Goal: Information Seeking & Learning: Learn about a topic

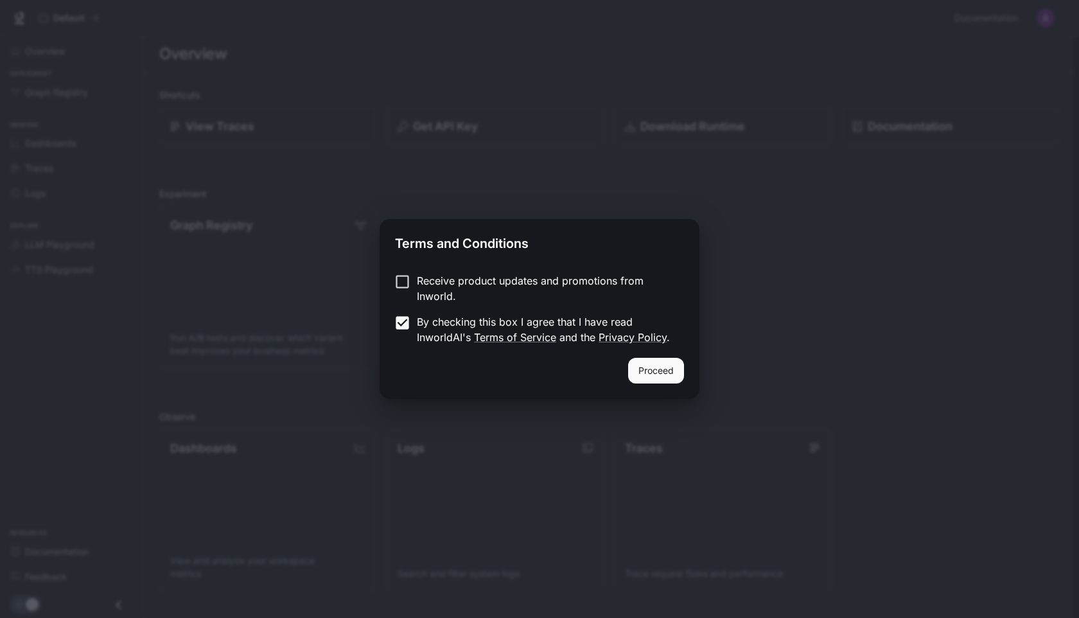
click at [650, 369] on button "Proceed" at bounding box center [656, 371] width 56 height 26
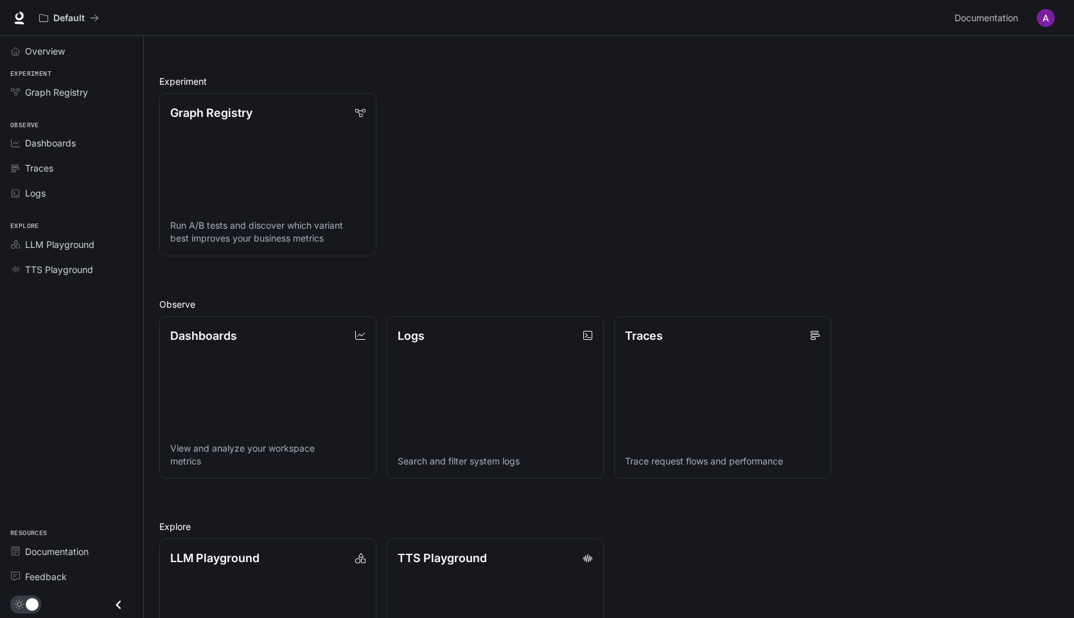
scroll to position [211, 0]
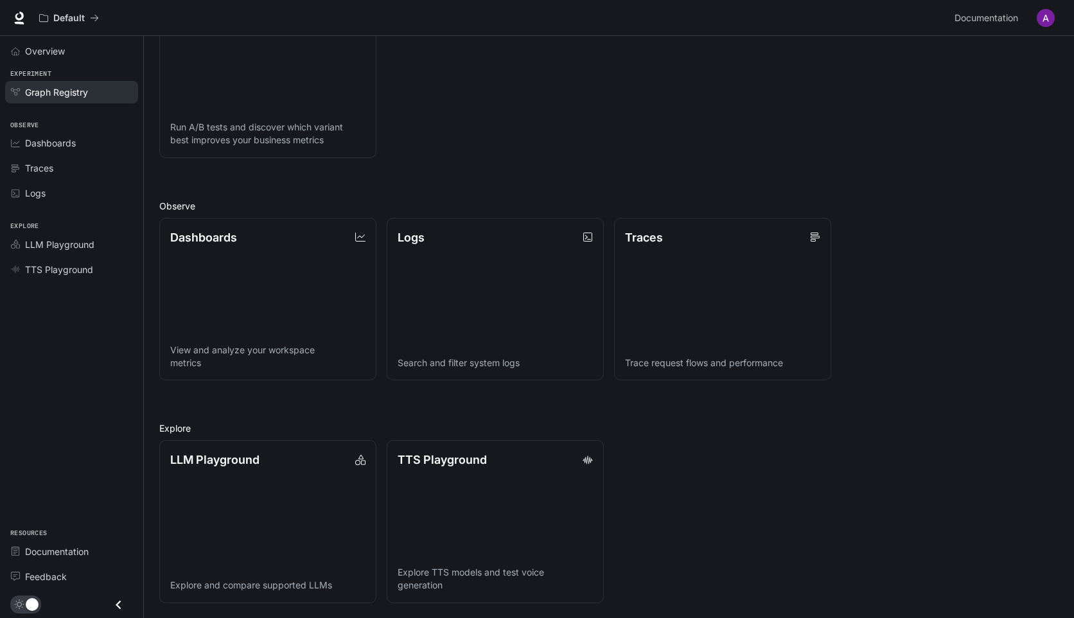
click at [75, 99] on link "Graph Registry" at bounding box center [71, 92] width 133 height 22
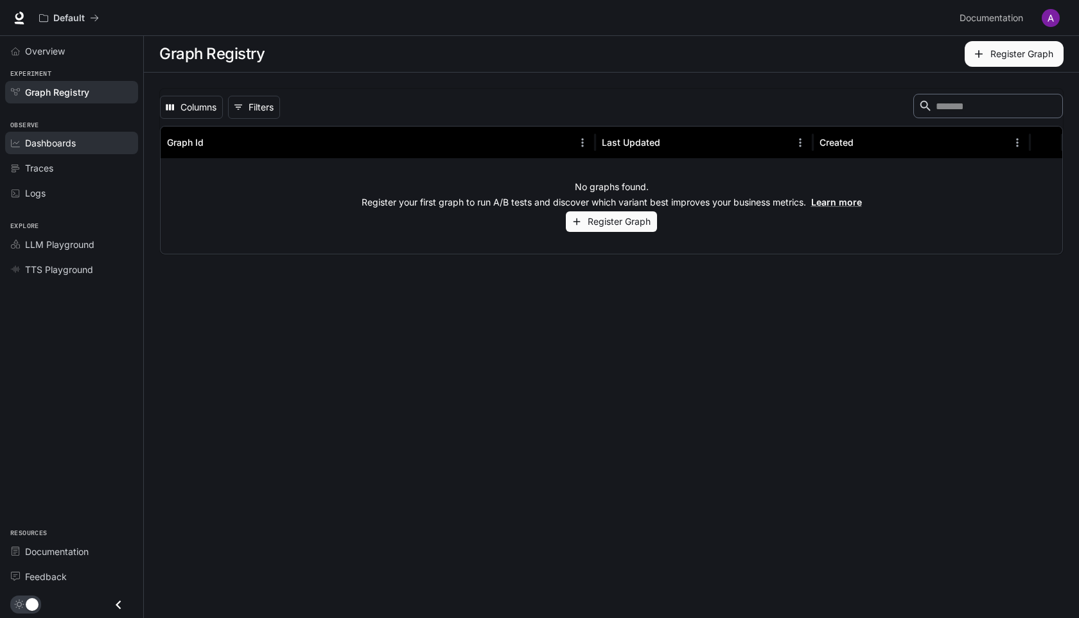
click at [49, 146] on span "Dashboards" at bounding box center [50, 142] width 51 height 13
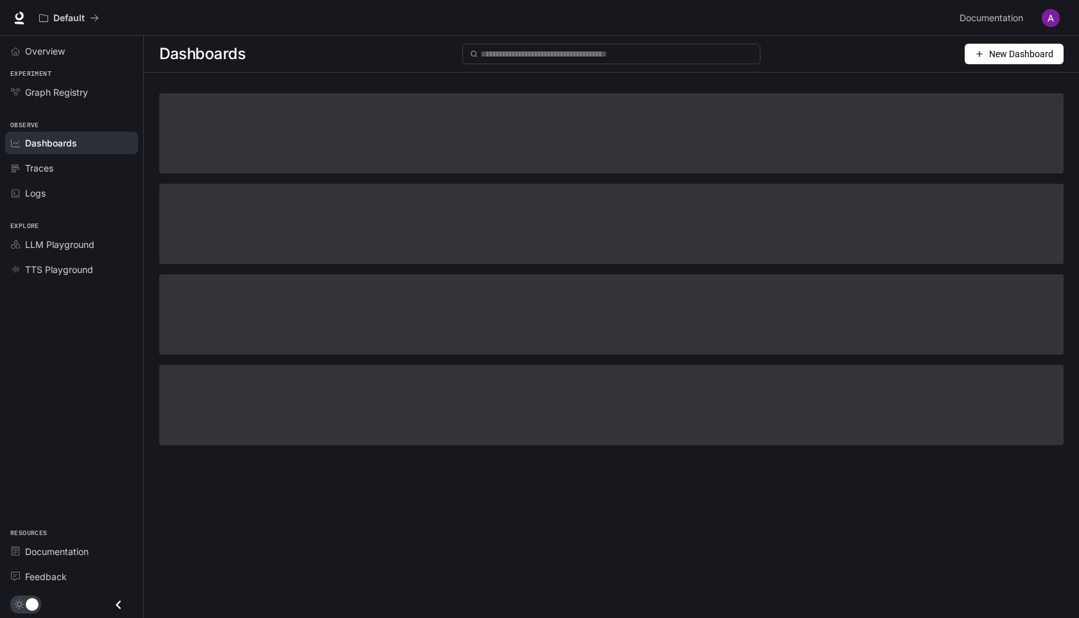
click at [46, 168] on span "Traces" at bounding box center [39, 167] width 28 height 13
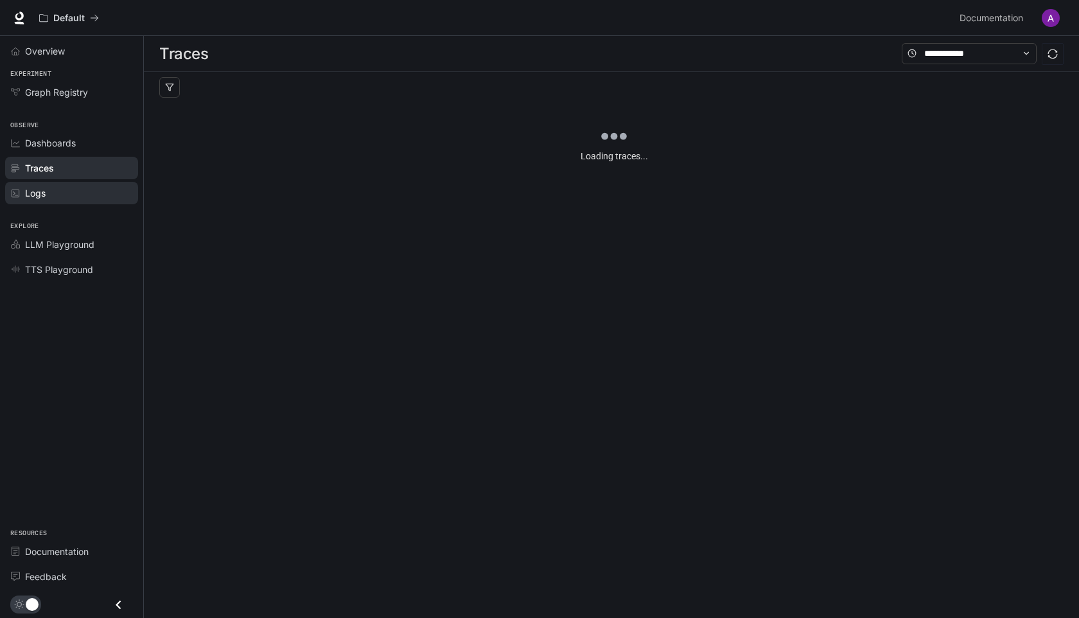
click at [42, 197] on span "Logs" at bounding box center [35, 192] width 21 height 13
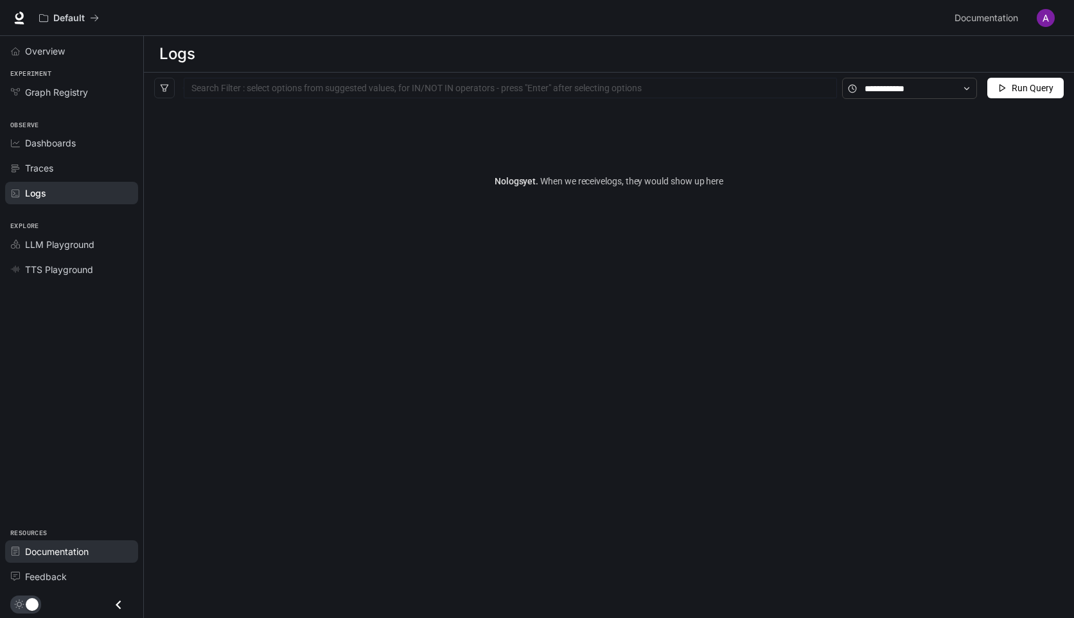
click at [63, 548] on span "Documentation" at bounding box center [57, 551] width 64 height 13
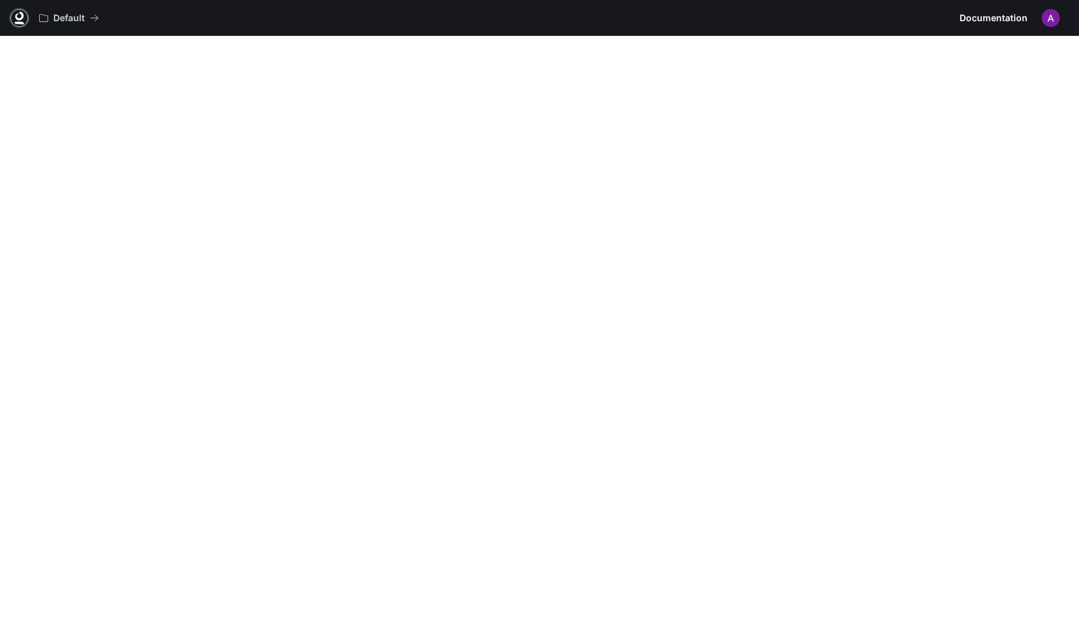
click at [22, 21] on icon at bounding box center [19, 18] width 13 height 13
